Goal: Information Seeking & Learning: Learn about a topic

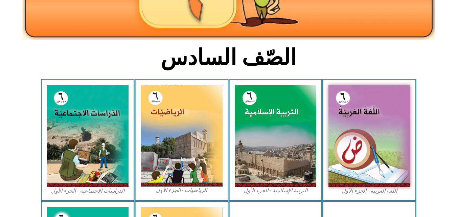
scroll to position [133, 0]
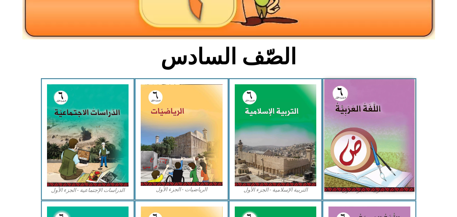
click at [354, 123] on img at bounding box center [370, 135] width 90 height 112
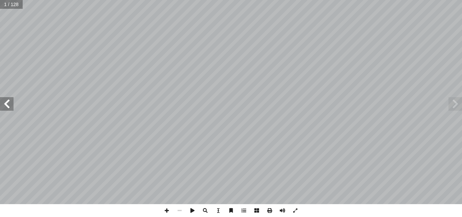
click at [12, 104] on span at bounding box center [7, 104] width 14 height 14
click at [8, 104] on span at bounding box center [7, 104] width 14 height 14
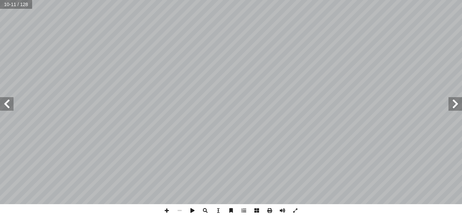
click at [8, 104] on span at bounding box center [7, 104] width 14 height 14
click at [452, 105] on span at bounding box center [456, 104] width 14 height 14
click at [9, 105] on span at bounding box center [7, 104] width 14 height 14
click at [6, 101] on span at bounding box center [7, 104] width 14 height 14
click at [9, 102] on span at bounding box center [7, 104] width 14 height 14
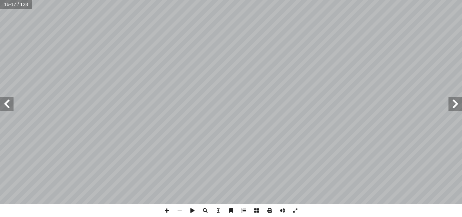
click at [1, 106] on span at bounding box center [7, 104] width 14 height 14
click at [13, 109] on span at bounding box center [7, 104] width 14 height 14
click at [8, 106] on span at bounding box center [7, 104] width 14 height 14
click at [5, 100] on span at bounding box center [7, 104] width 14 height 14
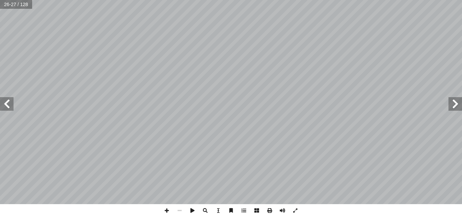
click at [5, 100] on span at bounding box center [7, 104] width 14 height 14
click at [11, 110] on span at bounding box center [7, 104] width 14 height 14
click at [2, 106] on span at bounding box center [7, 104] width 14 height 14
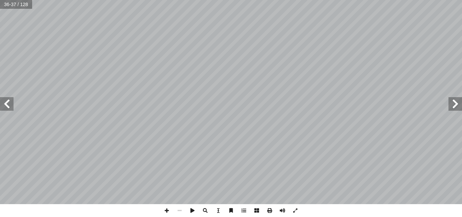
click at [456, 103] on span at bounding box center [456, 104] width 14 height 14
click at [6, 107] on span at bounding box center [7, 104] width 14 height 14
click at [166, 211] on span at bounding box center [166, 210] width 13 height 13
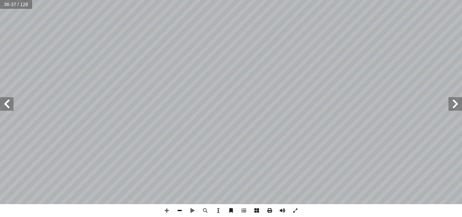
click at [183, 211] on span at bounding box center [179, 210] width 13 height 13
click at [167, 209] on span at bounding box center [166, 210] width 13 height 13
click at [180, 210] on span at bounding box center [179, 210] width 13 height 13
click at [0, 97] on span at bounding box center [7, 104] width 14 height 14
click at [8, 108] on span at bounding box center [7, 104] width 14 height 14
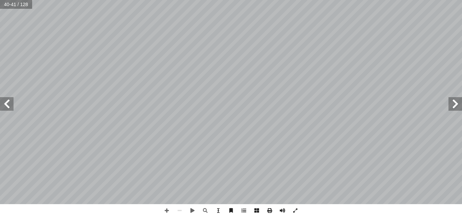
click at [8, 108] on span at bounding box center [7, 104] width 14 height 14
click at [453, 109] on span at bounding box center [456, 104] width 14 height 14
click at [4, 108] on span at bounding box center [7, 104] width 14 height 14
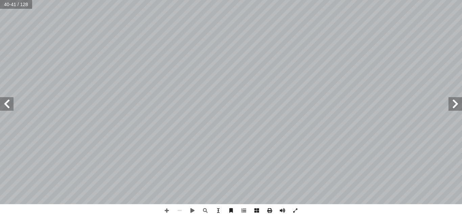
click at [5, 102] on span at bounding box center [7, 104] width 14 height 14
click at [0, 114] on div "44 َ د ْ ن ِ ع ِ غيير ّ الت َ ن ِ م َ م ِ ل َ ها س ِ د َ ر ْ ف ُ م ِ ف ُ ر ْ ح …" at bounding box center [231, 102] width 462 height 204
click at [7, 105] on span at bounding box center [7, 104] width 14 height 14
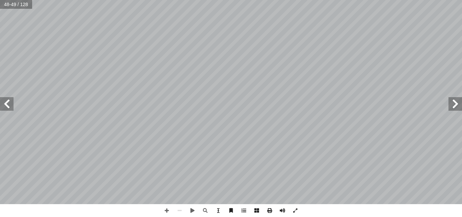
click at [7, 105] on span at bounding box center [7, 104] width 14 height 14
click at [12, 106] on span at bounding box center [7, 104] width 14 height 14
click at [458, 107] on span at bounding box center [456, 104] width 14 height 14
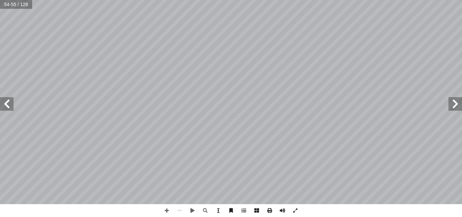
click at [7, 109] on span at bounding box center [7, 104] width 14 height 14
click at [4, 110] on span at bounding box center [7, 104] width 14 height 14
click at [4, 98] on span at bounding box center [7, 104] width 14 height 14
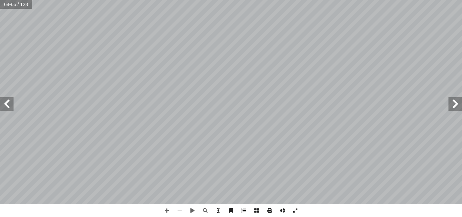
drag, startPoint x: 4, startPoint y: 98, endPoint x: 7, endPoint y: 98, distance: 3.5
click at [7, 98] on span at bounding box center [7, 104] width 14 height 14
click at [6, 102] on span at bounding box center [7, 104] width 14 height 14
click at [4, 104] on span at bounding box center [7, 104] width 14 height 14
click at [11, 109] on span at bounding box center [7, 104] width 14 height 14
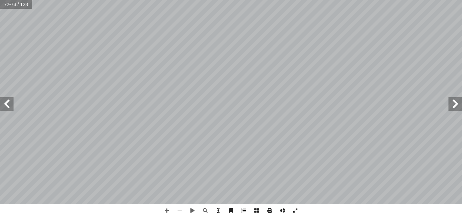
click at [8, 108] on span at bounding box center [7, 104] width 14 height 14
click at [1, 105] on span at bounding box center [7, 104] width 14 height 14
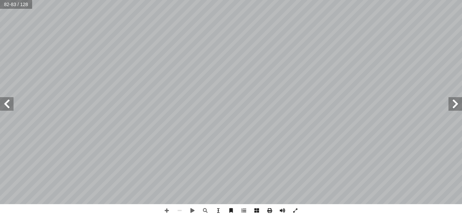
click at [456, 101] on span at bounding box center [456, 104] width 14 height 14
click at [9, 103] on span at bounding box center [7, 104] width 14 height 14
click at [4, 108] on span at bounding box center [7, 104] width 14 height 14
click at [13, 105] on span at bounding box center [7, 104] width 14 height 14
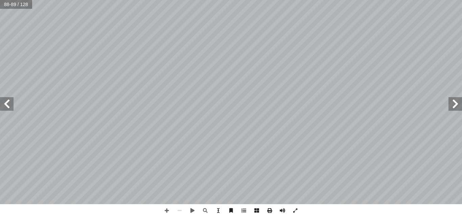
click at [13, 105] on span at bounding box center [7, 104] width 14 height 14
click at [6, 106] on span at bounding box center [7, 104] width 14 height 14
click at [4, 104] on span at bounding box center [7, 104] width 14 height 14
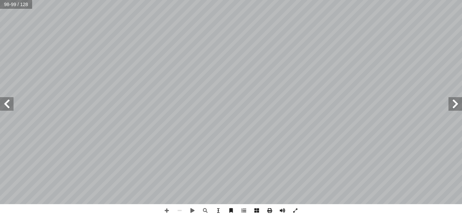
click at [4, 104] on span at bounding box center [7, 104] width 14 height 14
click at [450, 103] on span at bounding box center [456, 104] width 14 height 14
click at [9, 109] on span at bounding box center [7, 104] width 14 height 14
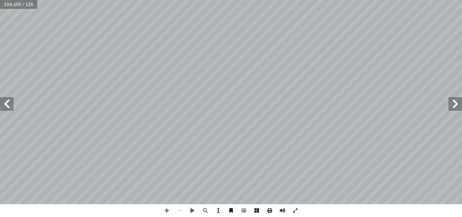
click at [9, 109] on span at bounding box center [7, 104] width 14 height 14
click at [5, 100] on span at bounding box center [7, 104] width 14 height 14
click at [451, 107] on span at bounding box center [456, 104] width 14 height 14
click at [9, 108] on span at bounding box center [7, 104] width 14 height 14
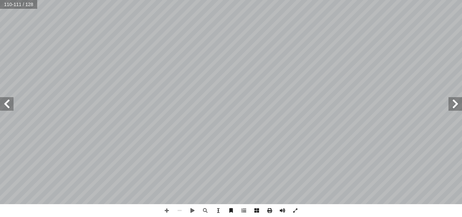
click at [9, 108] on span at bounding box center [7, 104] width 14 height 14
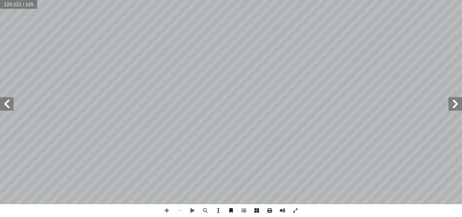
click at [8, 106] on span at bounding box center [7, 104] width 14 height 14
click at [457, 103] on span at bounding box center [456, 104] width 14 height 14
